Goal: Information Seeking & Learning: Learn about a topic

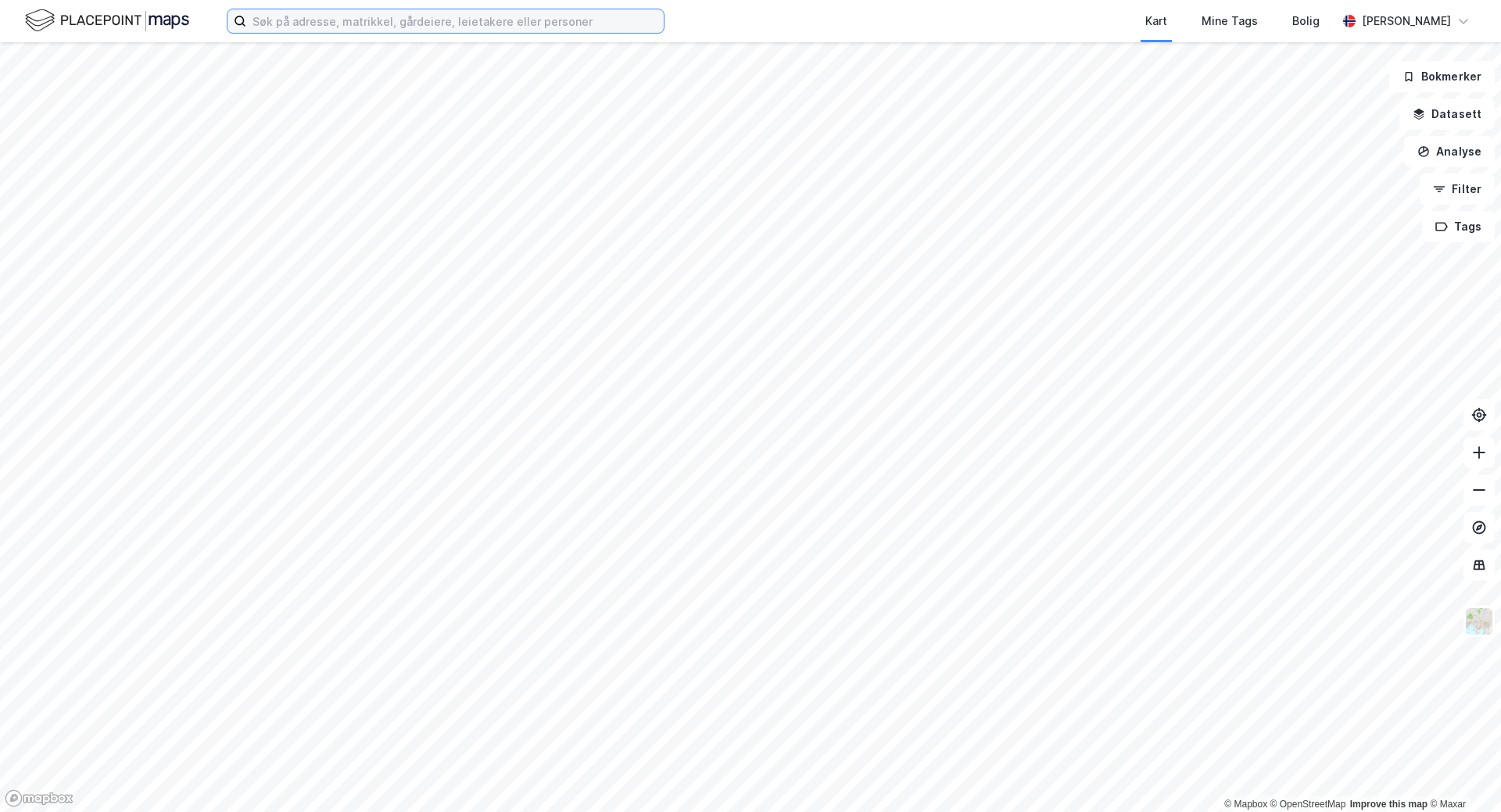
click at [432, 31] on input at bounding box center [455, 21] width 417 height 23
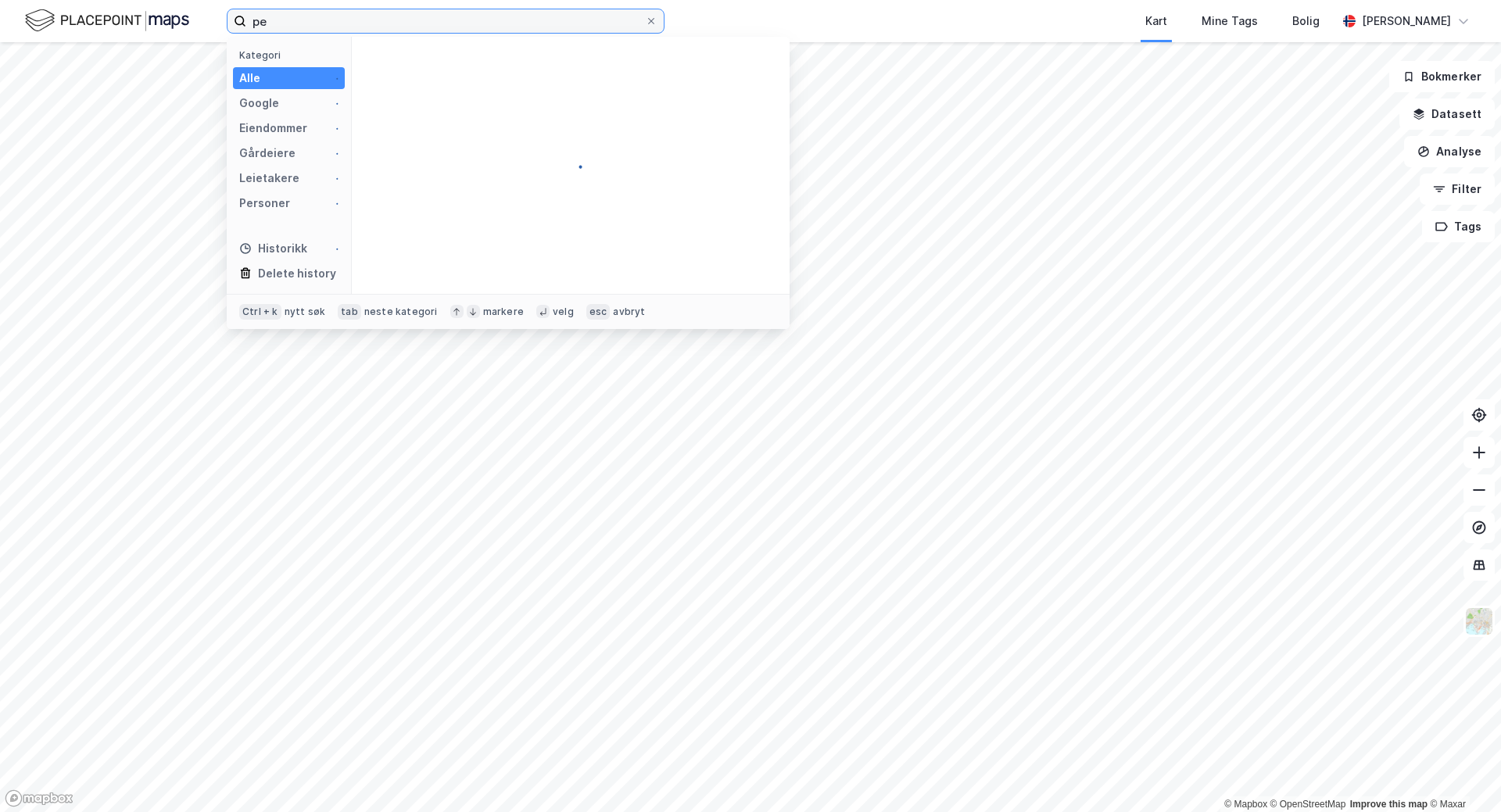
type input "p"
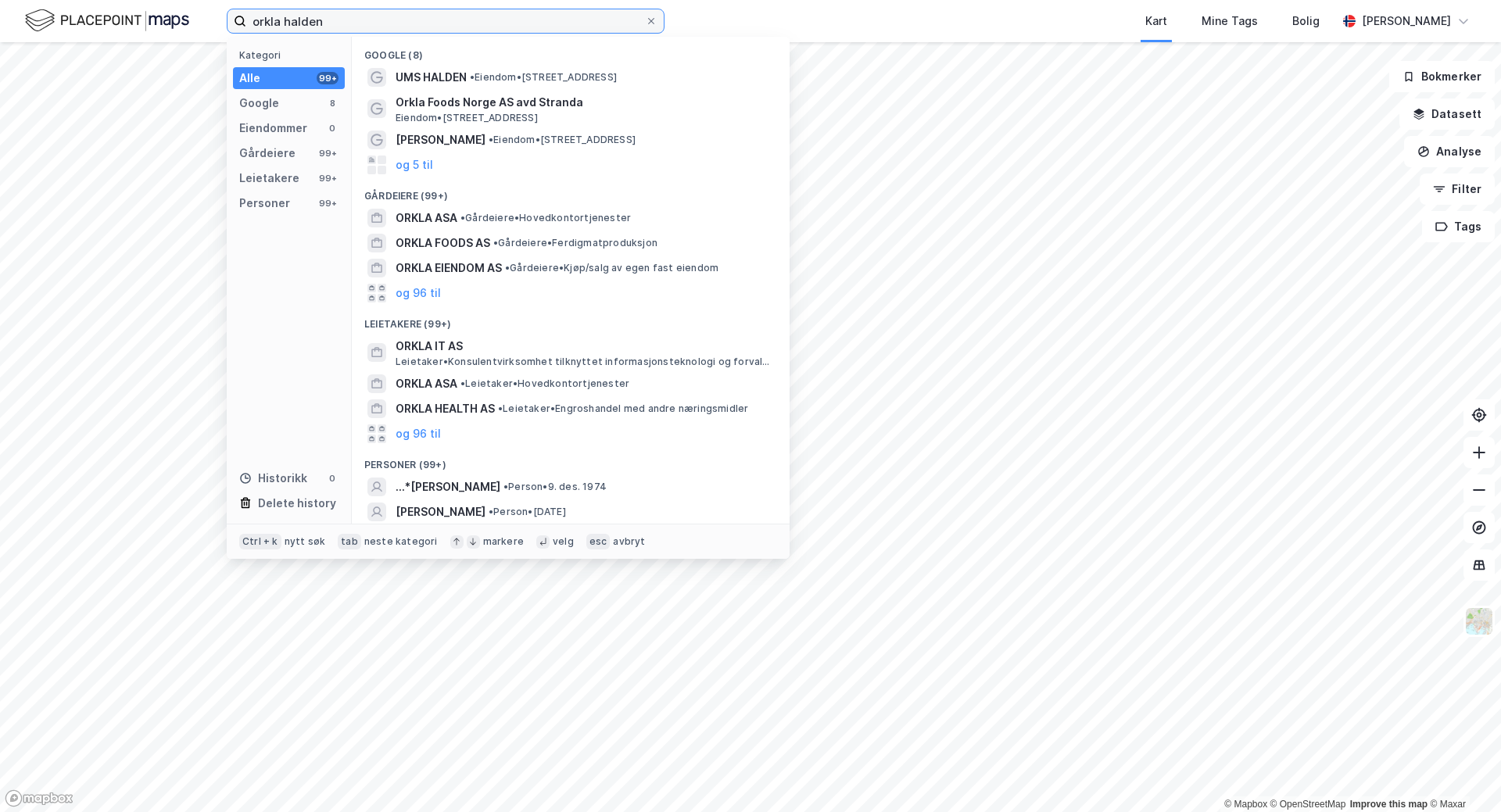
click at [340, 24] on input "orkla halden" at bounding box center [446, 21] width 399 height 23
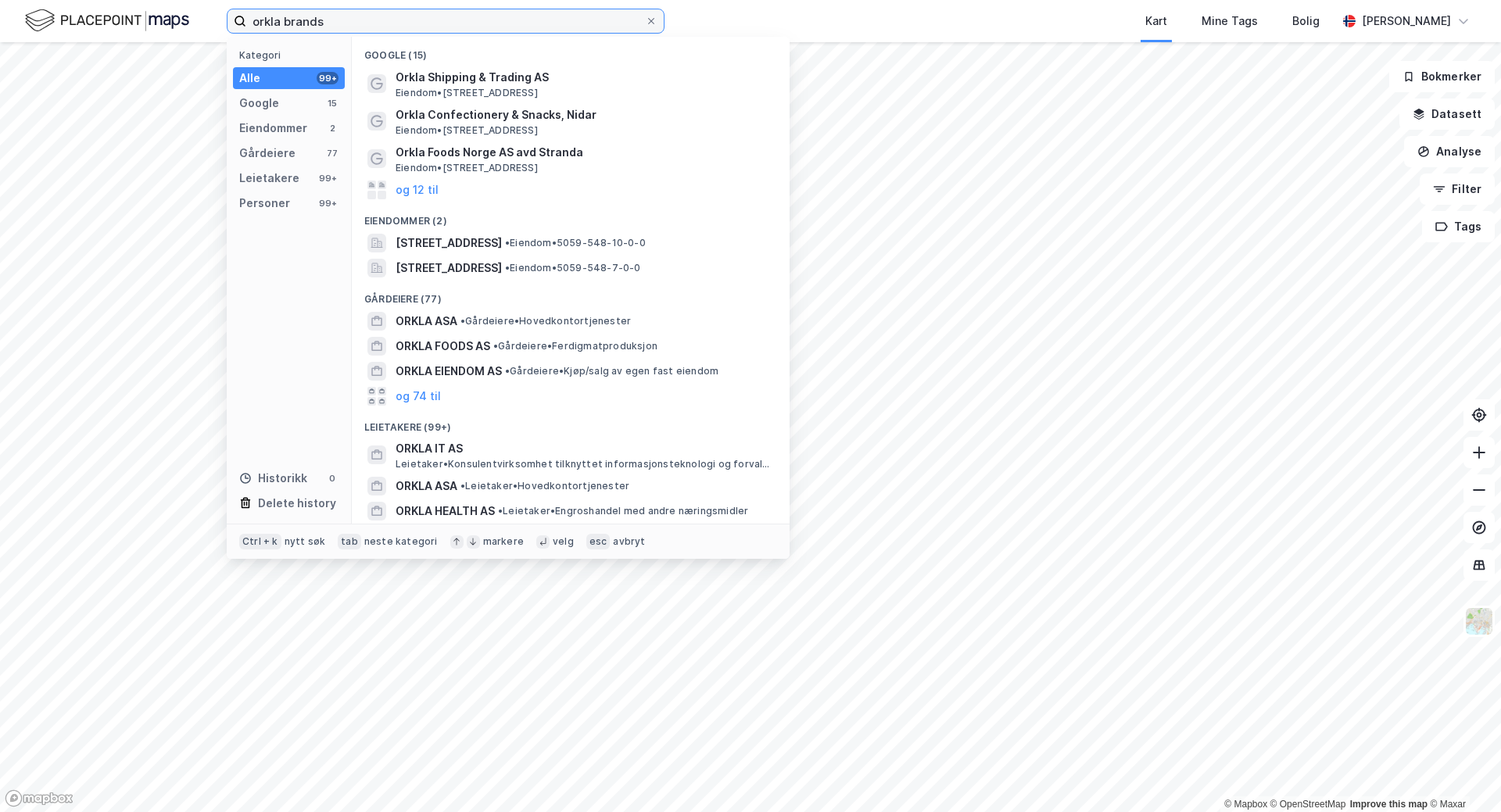
type input "orkla brands"
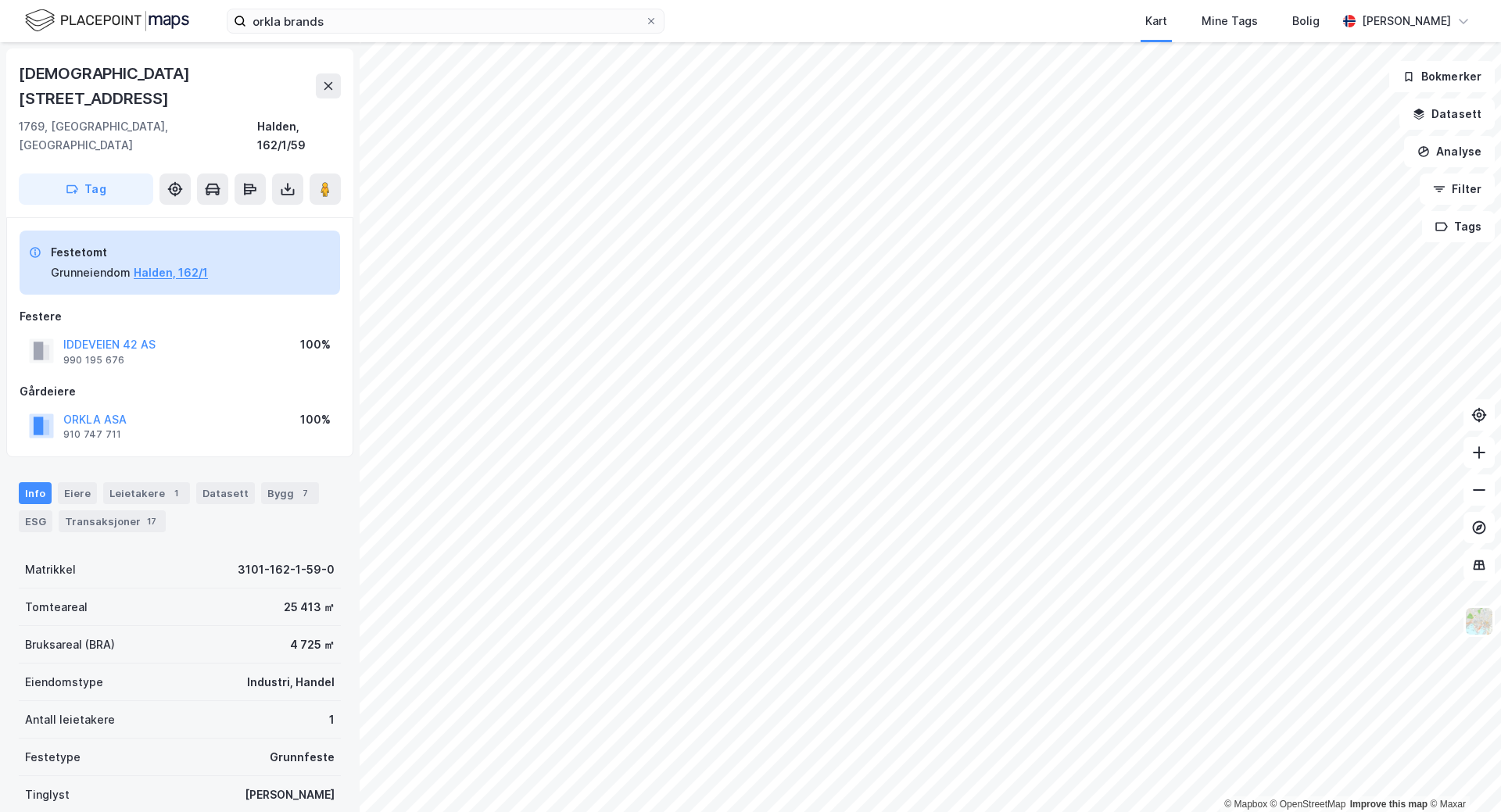
click at [336, 312] on div "© Mapbox © OpenStreetMap Improve this map © [PERSON_NAME] 42 1769, [GEOGRAPHIC_…" at bounding box center [750, 427] width 1501 height 770
click at [323, 312] on div "© Mapbox © OpenStreetMap Improve this map © [PERSON_NAME] 42 1769, [GEOGRAPHIC_…" at bounding box center [750, 427] width 1501 height 770
